Goal: Task Accomplishment & Management: Complete application form

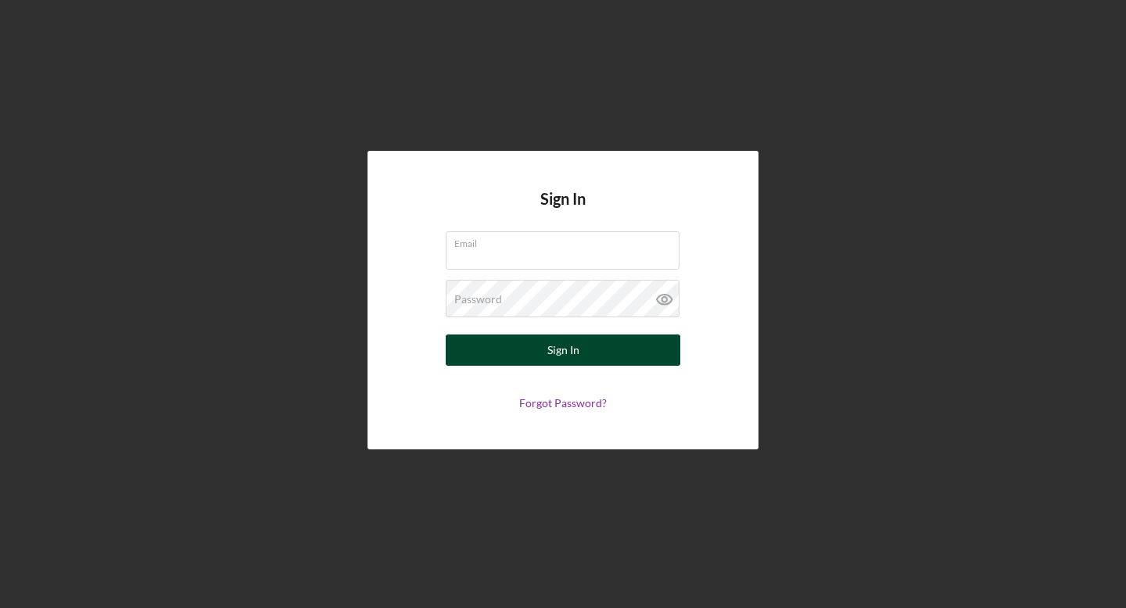
type input "[EMAIL_ADDRESS][DOMAIN_NAME]"
click at [532, 349] on button "Sign In" at bounding box center [563, 350] width 235 height 31
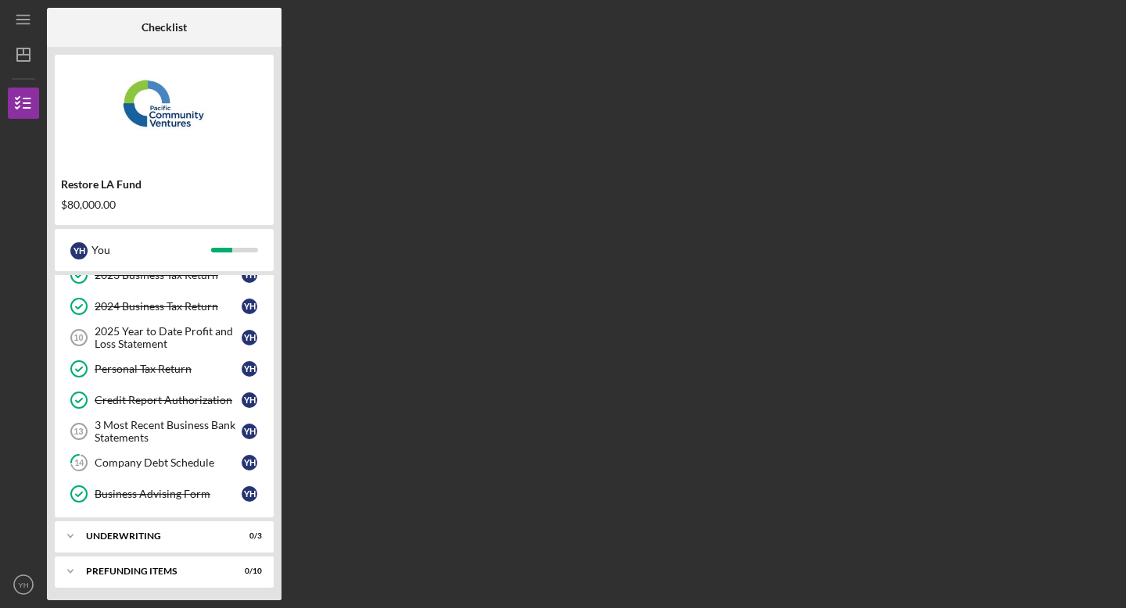
scroll to position [149, 0]
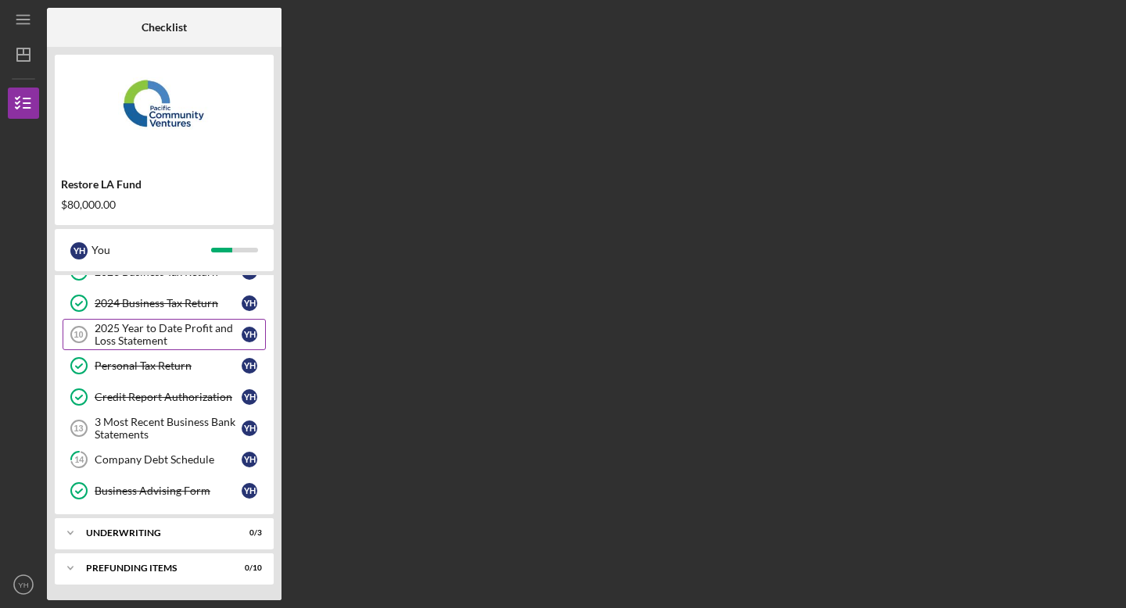
click at [206, 328] on div "2025 Year to Date Profit and Loss Statement" at bounding box center [168, 334] width 147 height 25
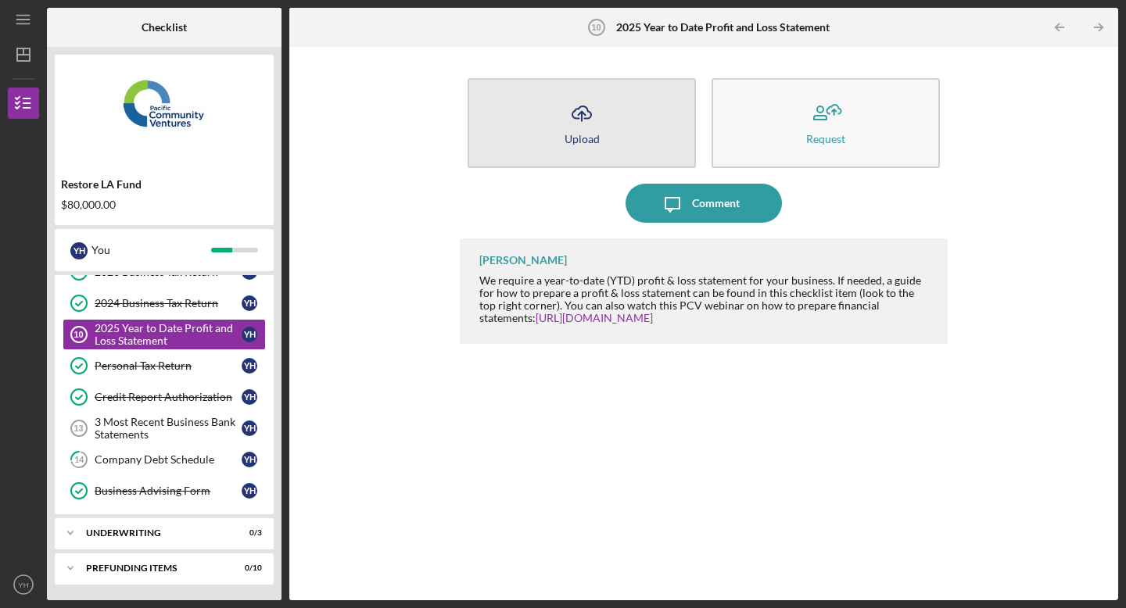
click at [599, 116] on icon "Icon/Upload" at bounding box center [581, 113] width 39 height 39
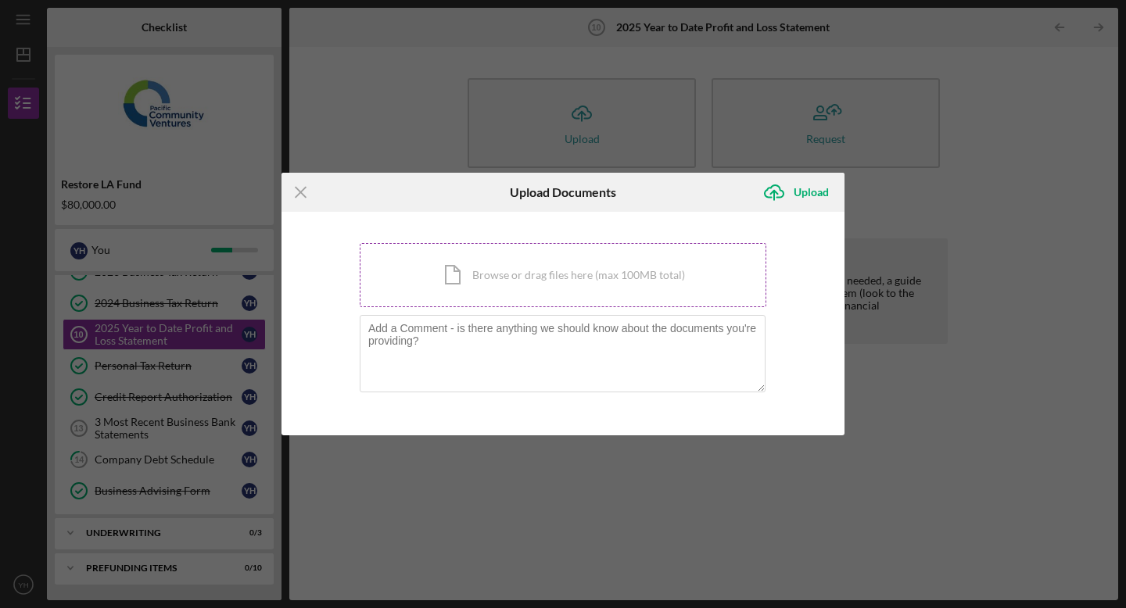
click at [551, 271] on div "Icon/Document Browse or drag files here (max 100MB total) Tap to choose files o…" at bounding box center [563, 275] width 407 height 64
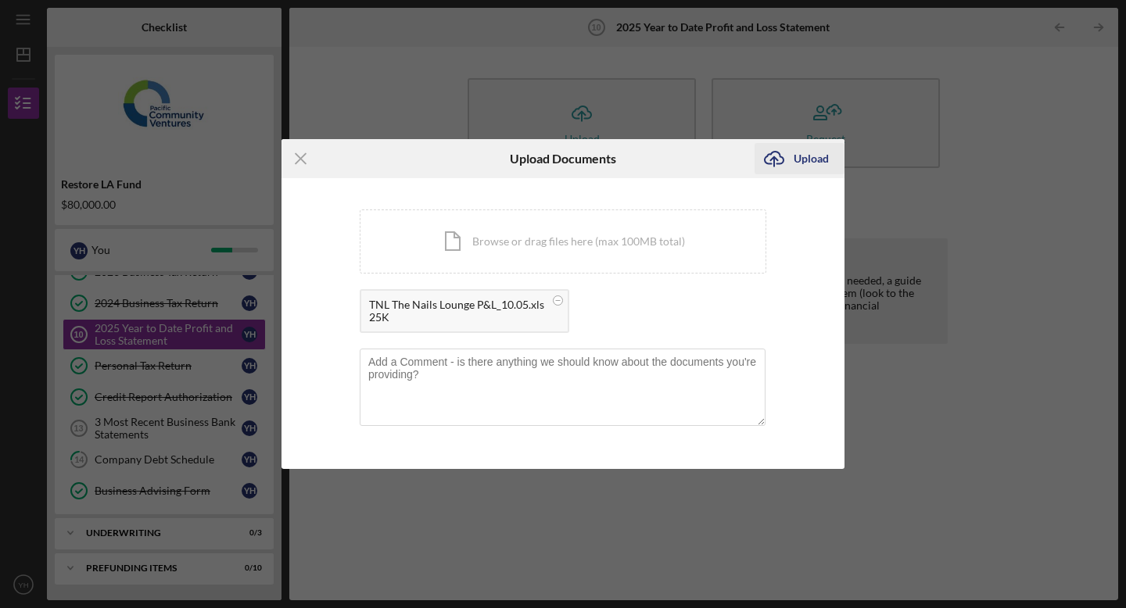
click at [818, 159] on div "Upload" at bounding box center [810, 158] width 35 height 31
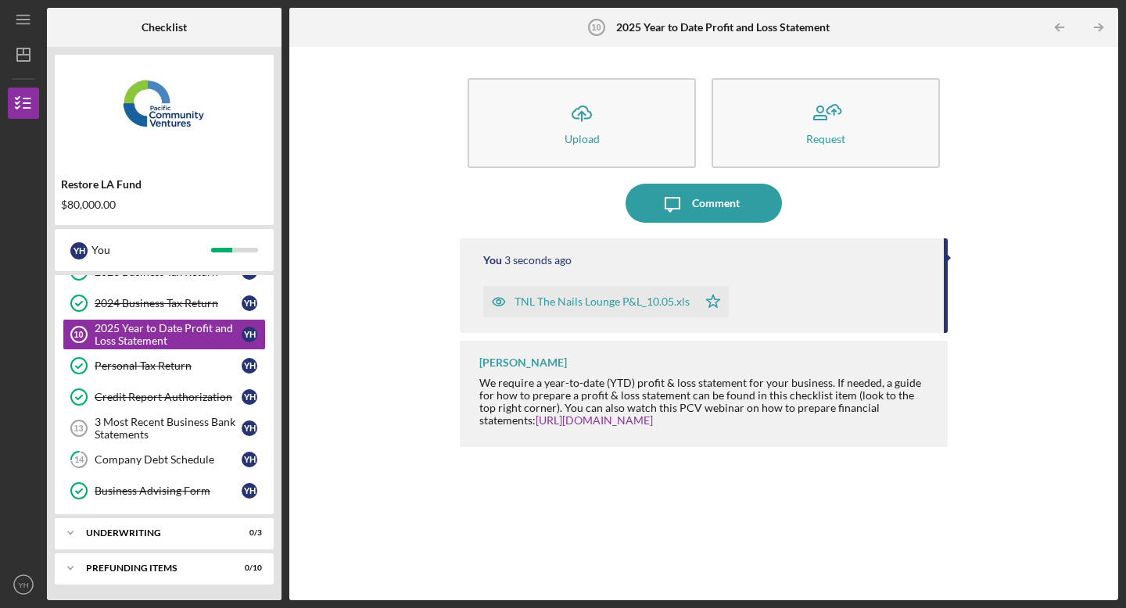
click at [499, 301] on icon "button" at bounding box center [498, 301] width 31 height 31
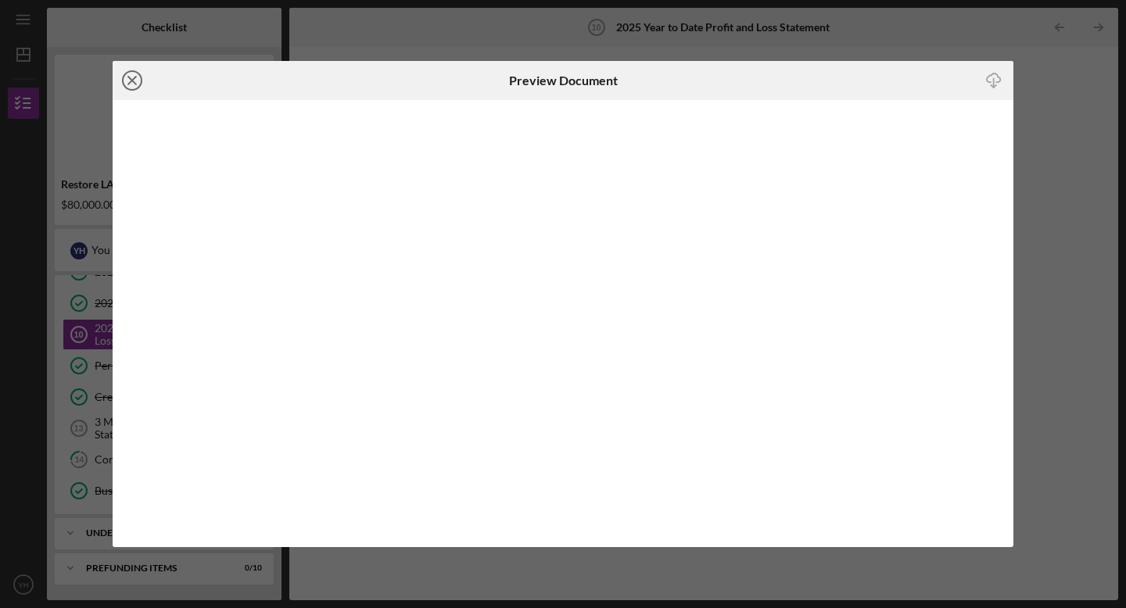
click at [131, 78] on line at bounding box center [132, 81] width 8 height 8
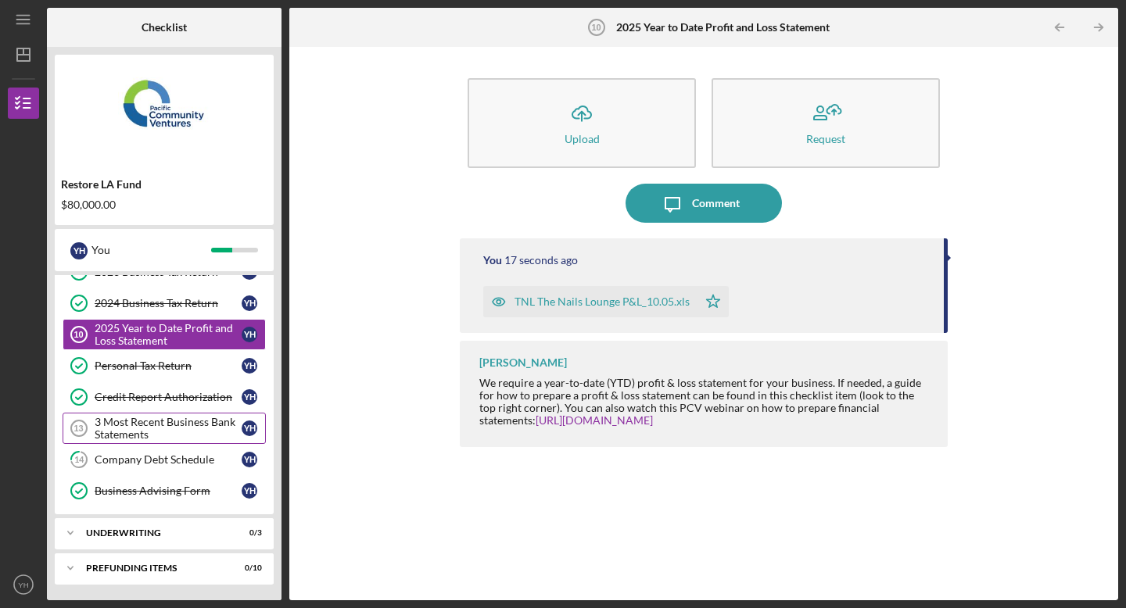
click at [220, 425] on div "3 Most Recent Business Bank Statements" at bounding box center [168, 428] width 147 height 25
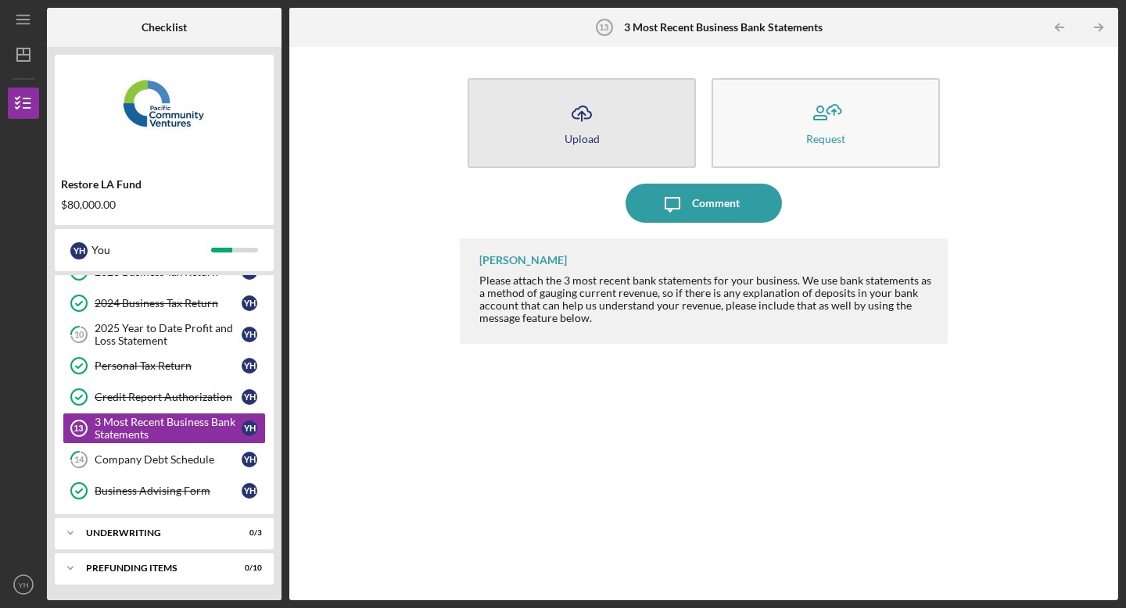
click at [585, 122] on icon "Icon/Upload" at bounding box center [581, 113] width 39 height 39
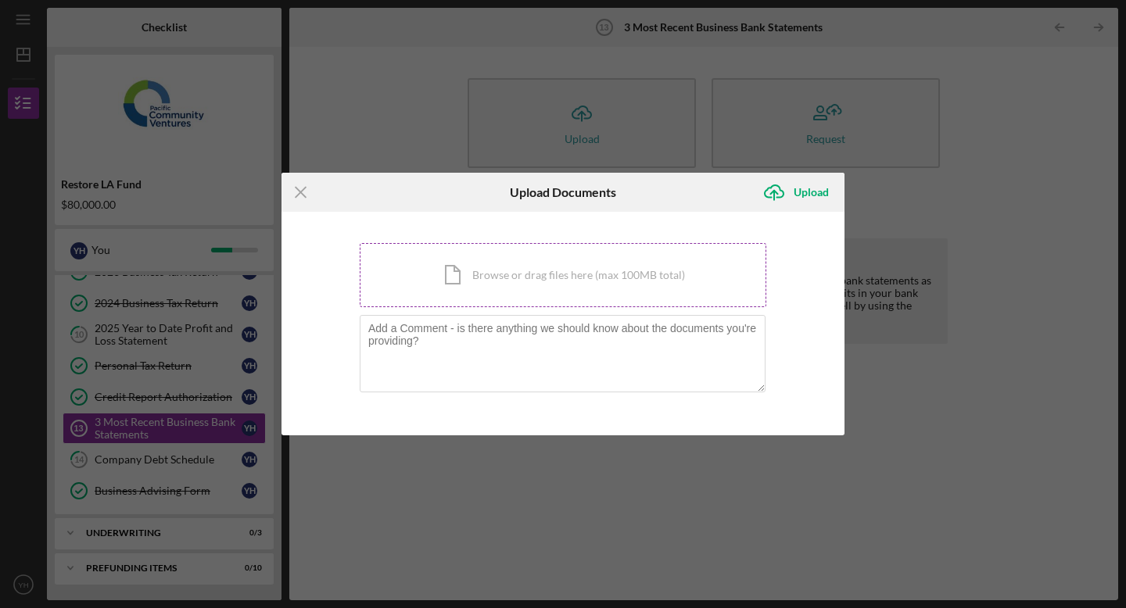
click at [514, 283] on div "Icon/Document Browse or drag files here (max 100MB total) Tap to choose files o…" at bounding box center [563, 275] width 407 height 64
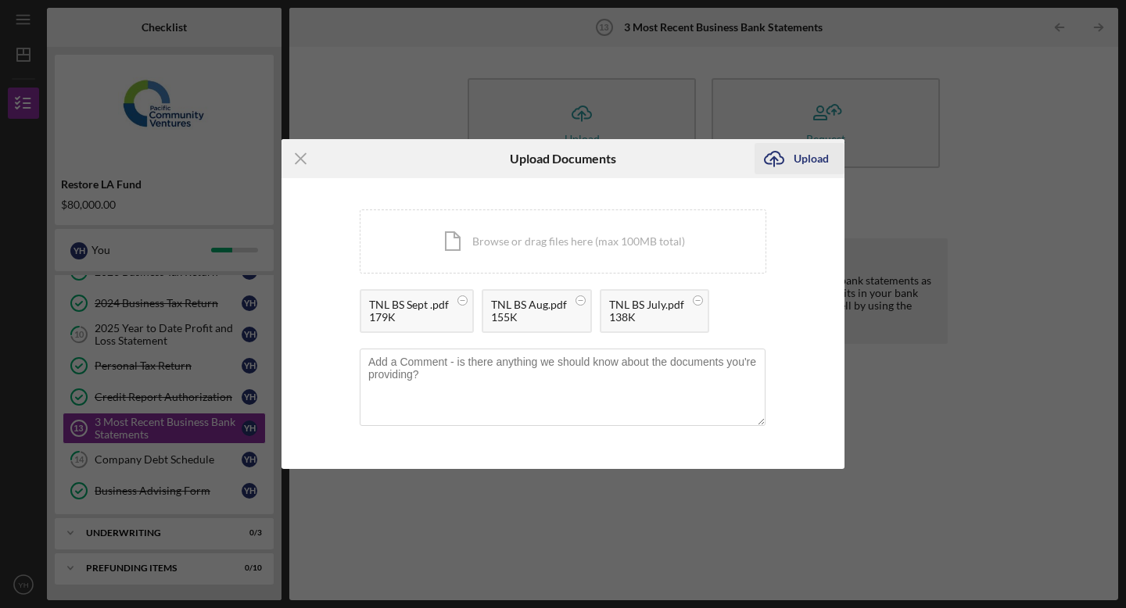
click at [796, 157] on div "Upload" at bounding box center [810, 158] width 35 height 31
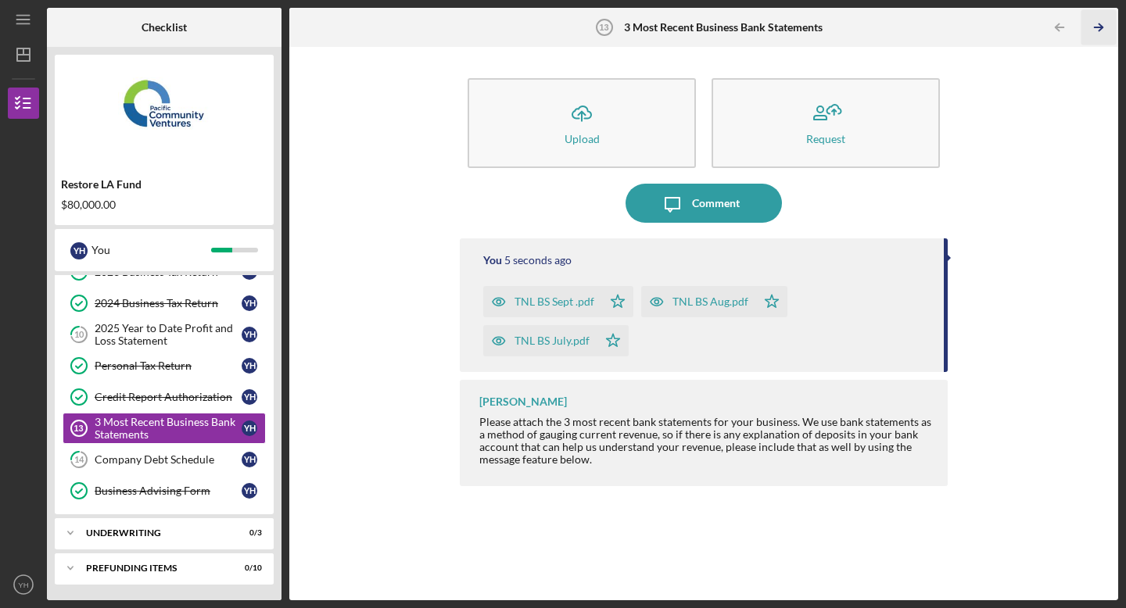
click at [1094, 31] on icon "Icon/Table Pagination Arrow" at bounding box center [1097, 27] width 35 height 35
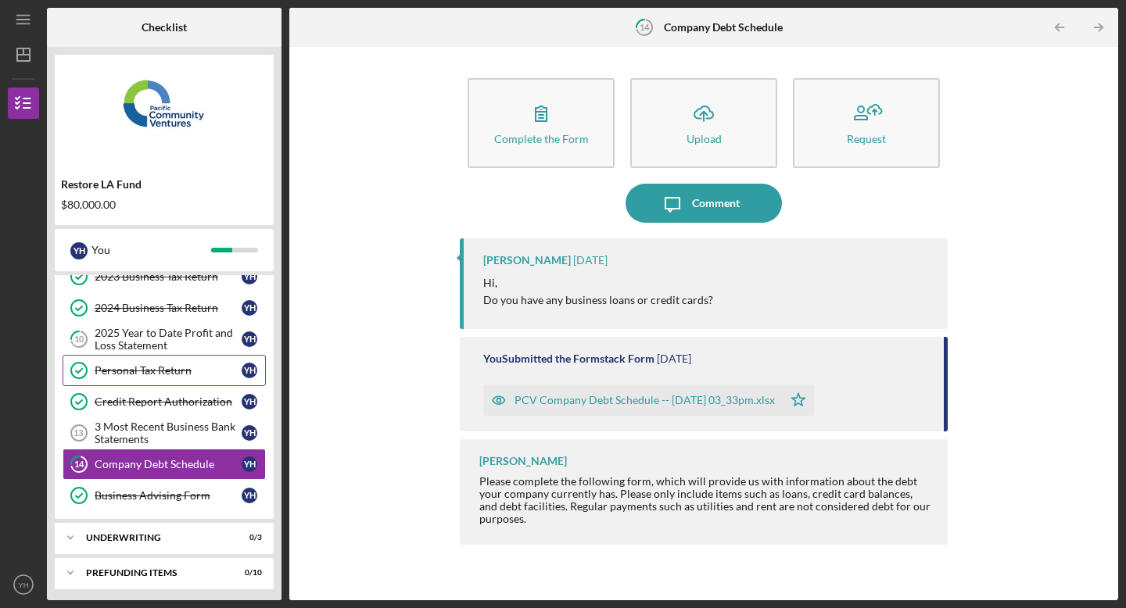
scroll to position [149, 0]
